Goal: Check status

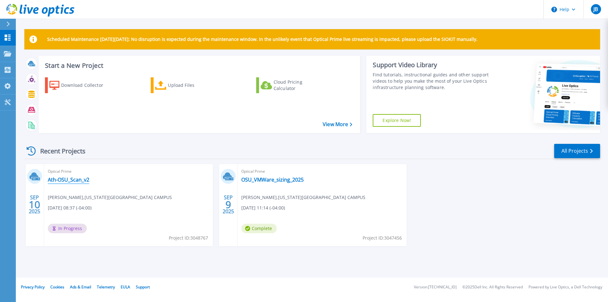
click at [74, 178] on link "Ath-OSU_Scan_v2" at bounding box center [69, 179] width 42 height 6
